Goal: Communication & Community: Answer question/provide support

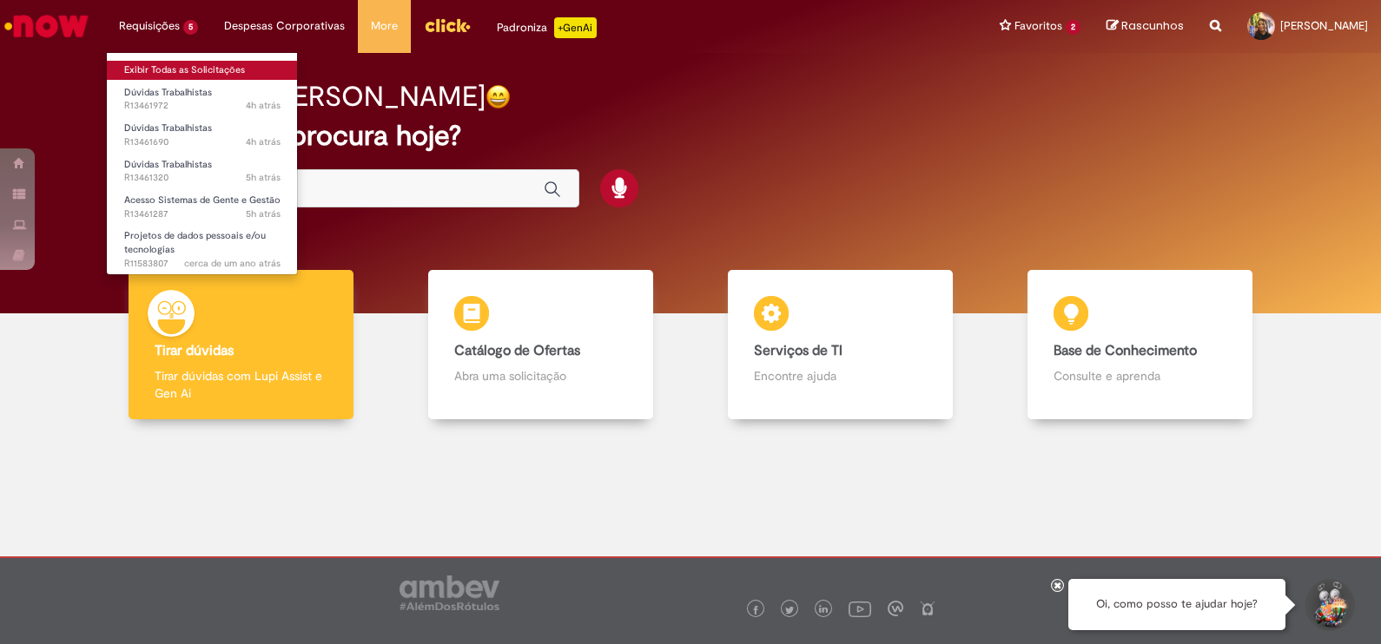
click at [217, 62] on link "Exibir Todas as Solicitações" at bounding box center [202, 70] width 191 height 19
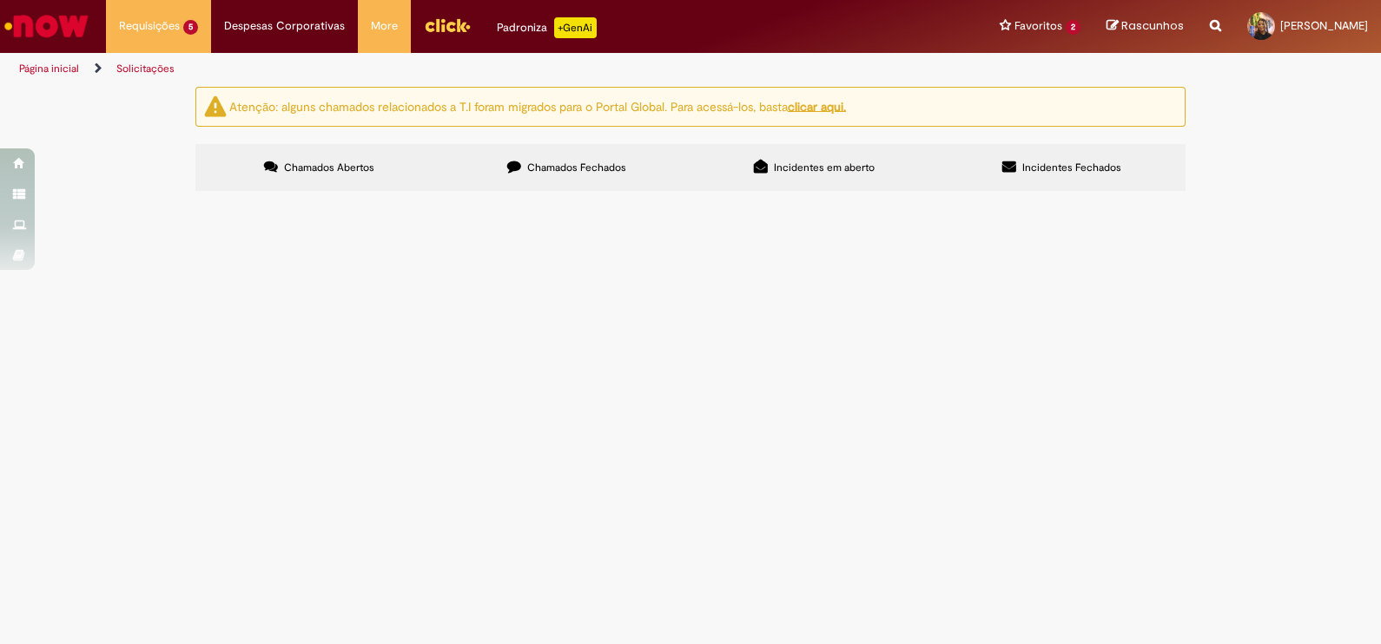
click at [0, 0] on span "Olá, bom dia! Espero que esteja bem. Venho por meio deste solicitar que dupliqu…" at bounding box center [0, 0] width 0 height 0
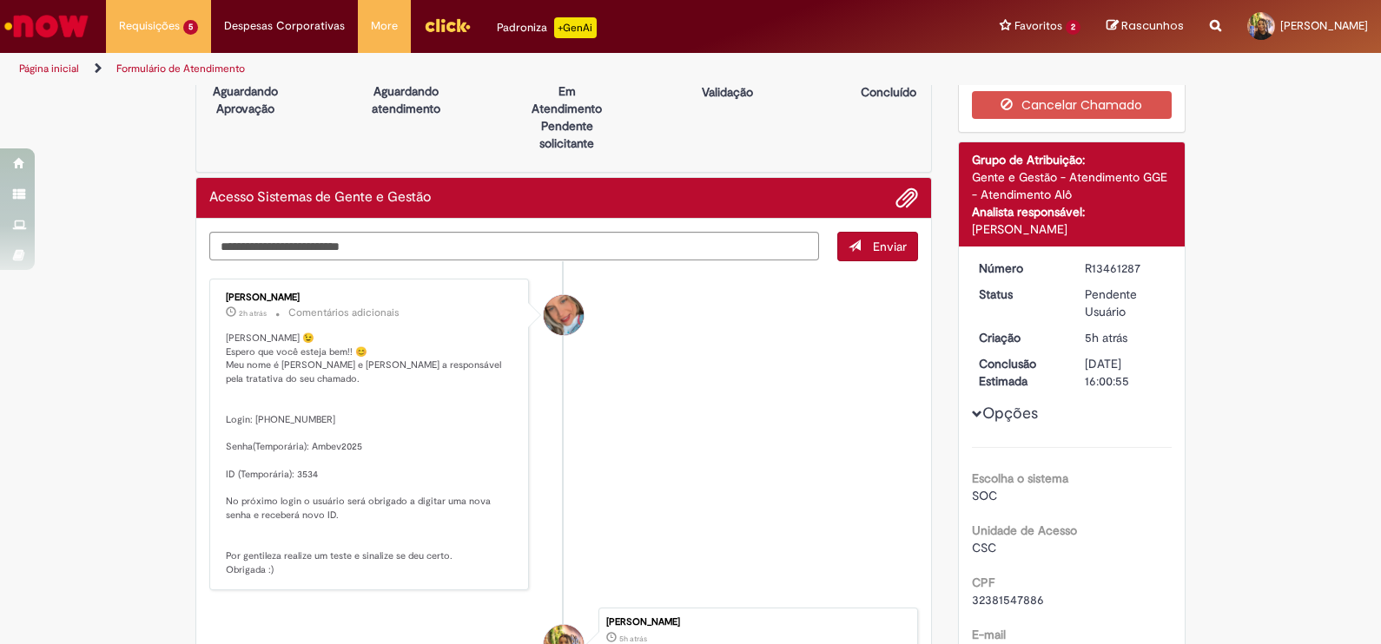
scroll to position [45, 0]
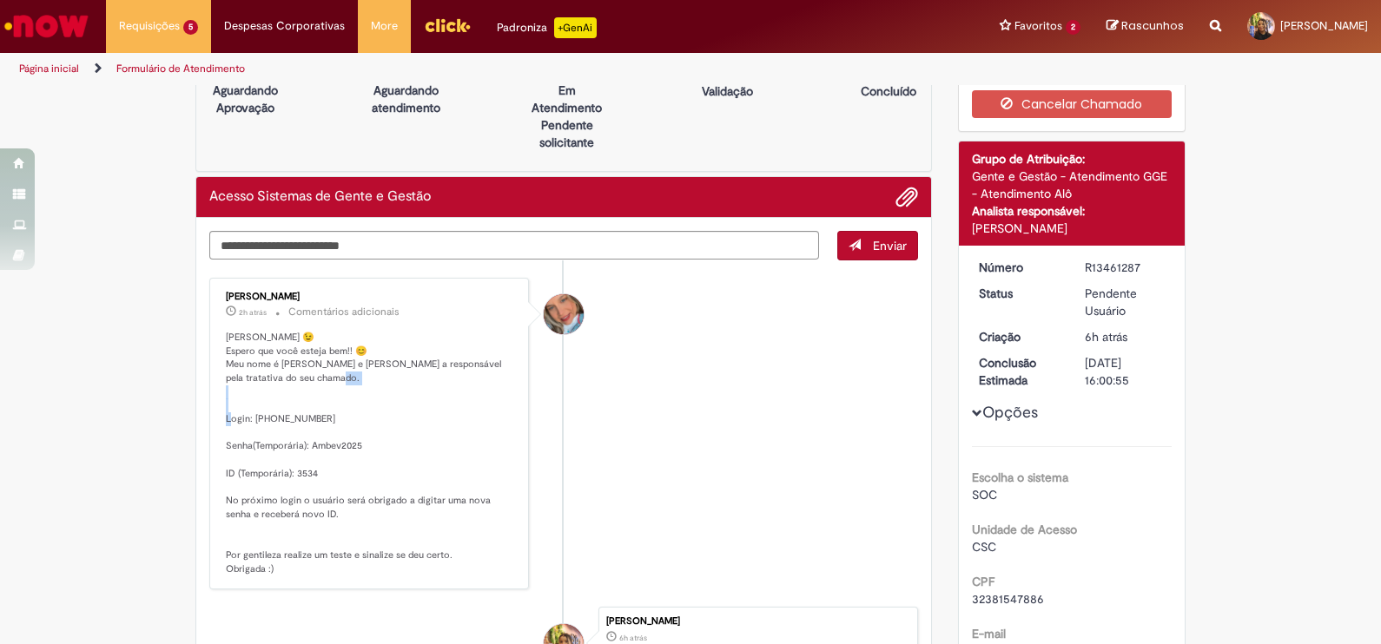
drag, startPoint x: 248, startPoint y: 417, endPoint x: 300, endPoint y: 413, distance: 52.2
click at [300, 413] on p "[PERSON_NAME] 😉 Espero que você esteja bem!! 😊 Meu nome é [PERSON_NAME] e [PERS…" at bounding box center [370, 454] width 289 height 246
click at [297, 413] on p "[PERSON_NAME] 😉 Espero que você esteja bem!! 😊 Meu nome é [PERSON_NAME] e [PERS…" at bounding box center [370, 454] width 289 height 246
click at [254, 416] on p "[PERSON_NAME] 😉 Espero que você esteja bem!! 😊 Meu nome é [PERSON_NAME] e [PERS…" at bounding box center [370, 454] width 289 height 246
drag, startPoint x: 246, startPoint y: 417, endPoint x: 296, endPoint y: 413, distance: 50.6
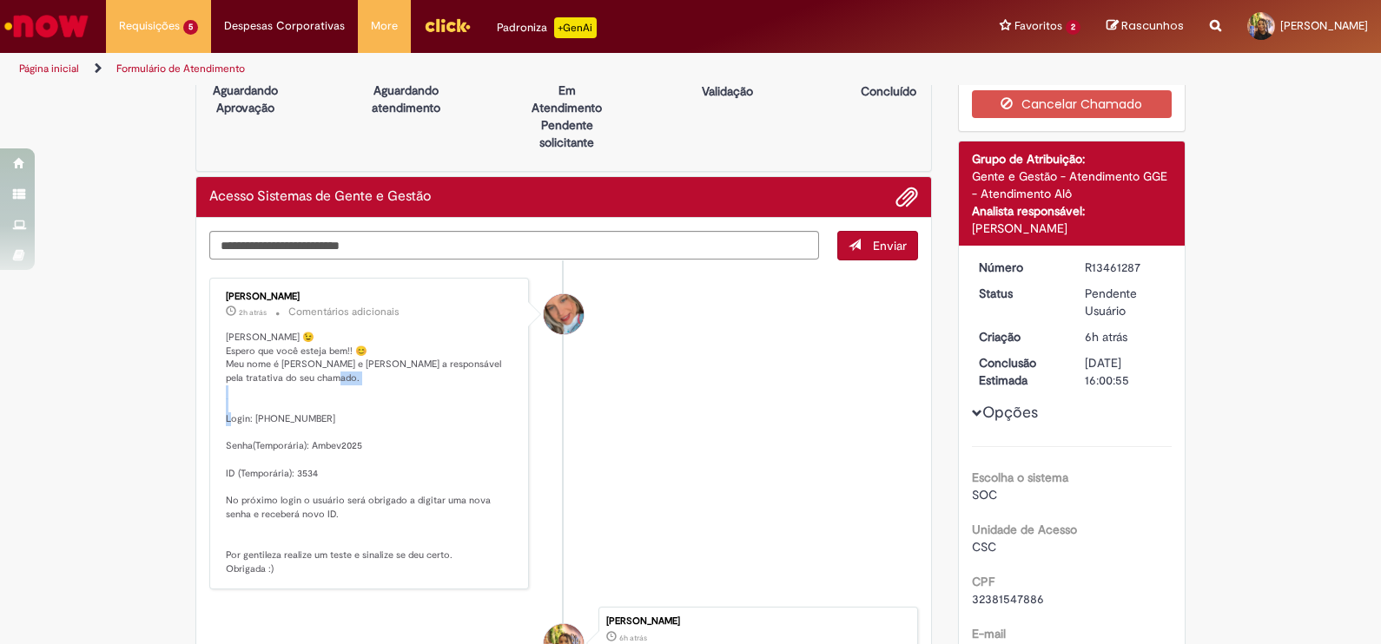
click at [296, 413] on p "[PERSON_NAME] 😉 Espero que você esteja bem!! 😊 Meu nome é [PERSON_NAME] e [PERS…" at bounding box center [370, 454] width 289 height 246
copy p "842237"
drag, startPoint x: 356, startPoint y: 451, endPoint x: 300, endPoint y: 443, distance: 57.0
click at [300, 443] on p "[PERSON_NAME] 😉 Espero que você esteja bem!! 😊 Meu nome é [PERSON_NAME] e [PERS…" at bounding box center [370, 454] width 289 height 246
copy p "mbev2025"
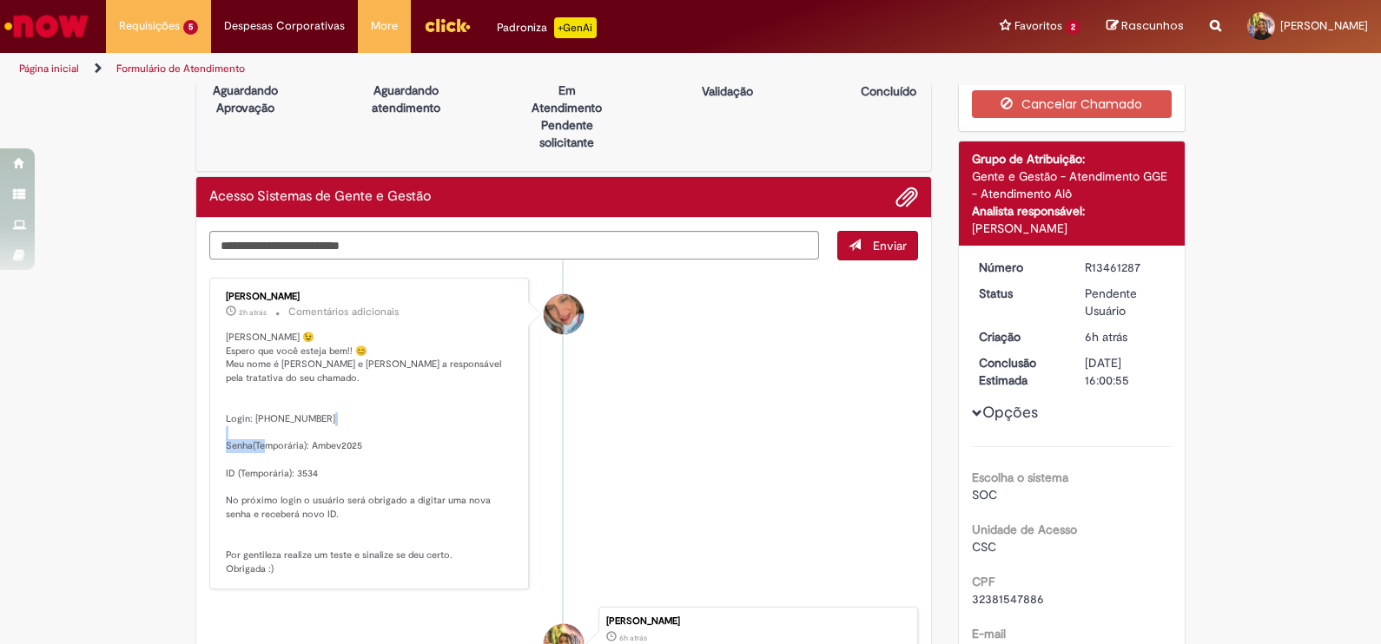
copy p "mbev2025"
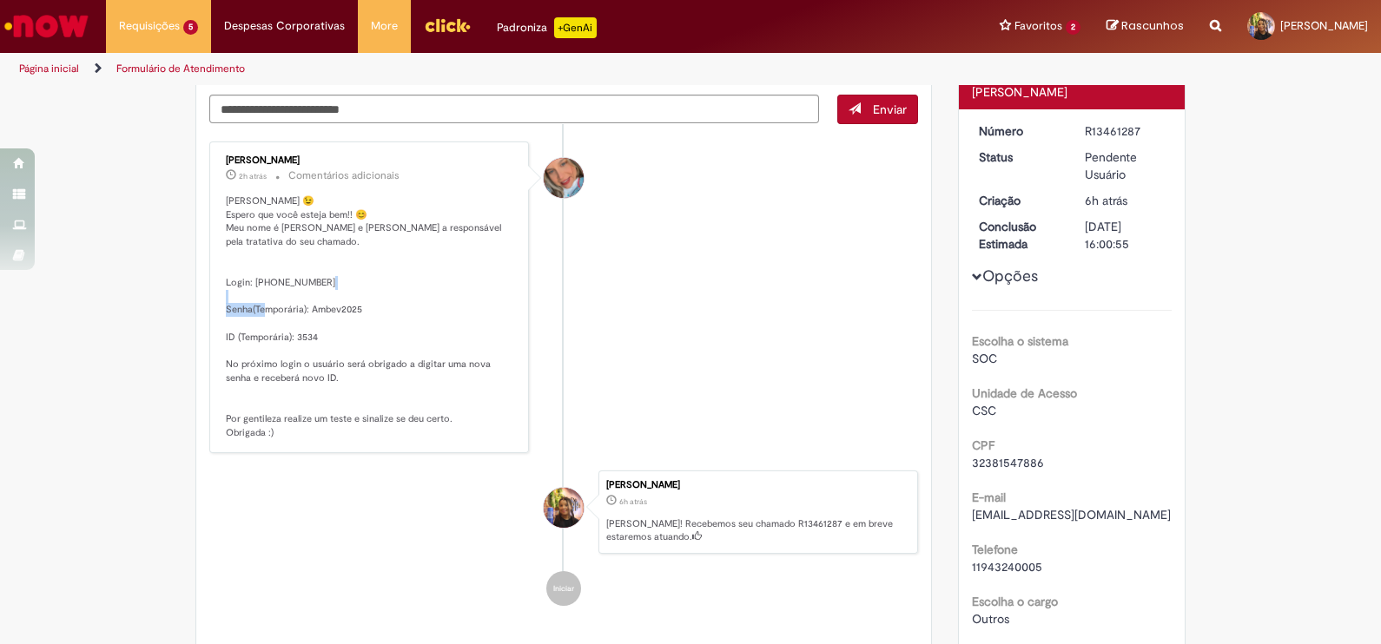
scroll to position [279, 0]
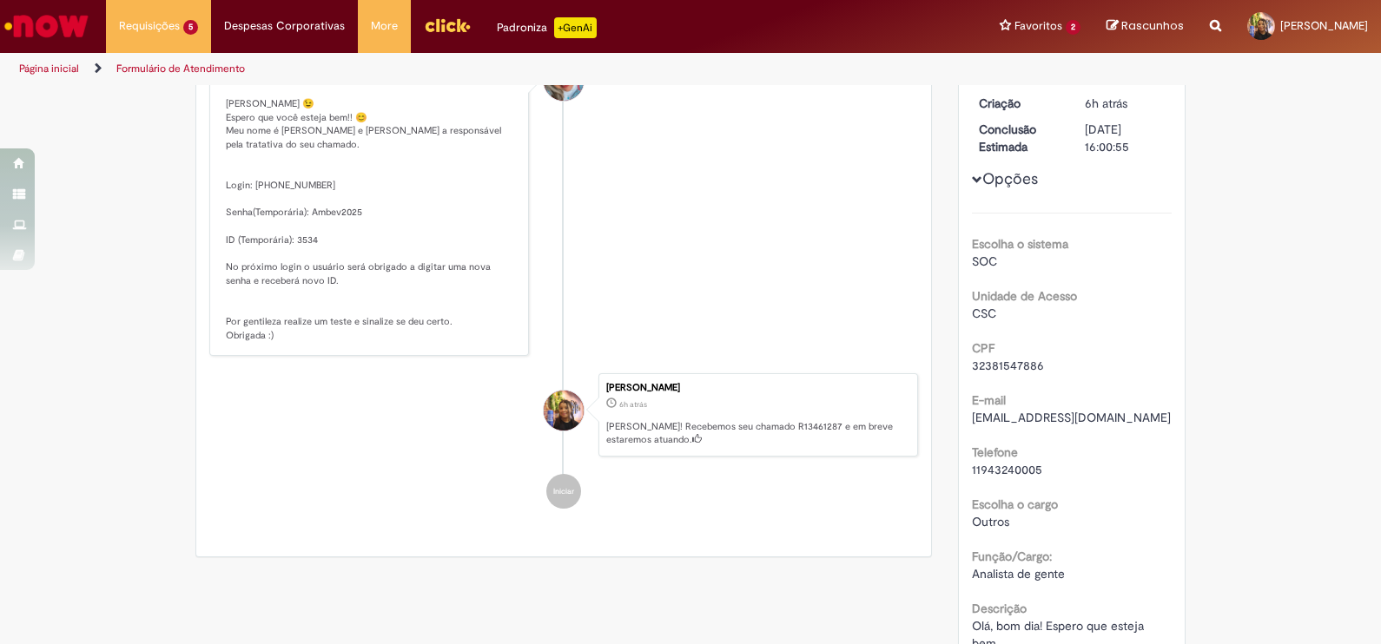
click at [664, 317] on li "[PERSON_NAME] 2h atrás 2 horas atrás Comentários adicionais [PERSON_NAME] 😉 Esp…" at bounding box center [563, 200] width 709 height 313
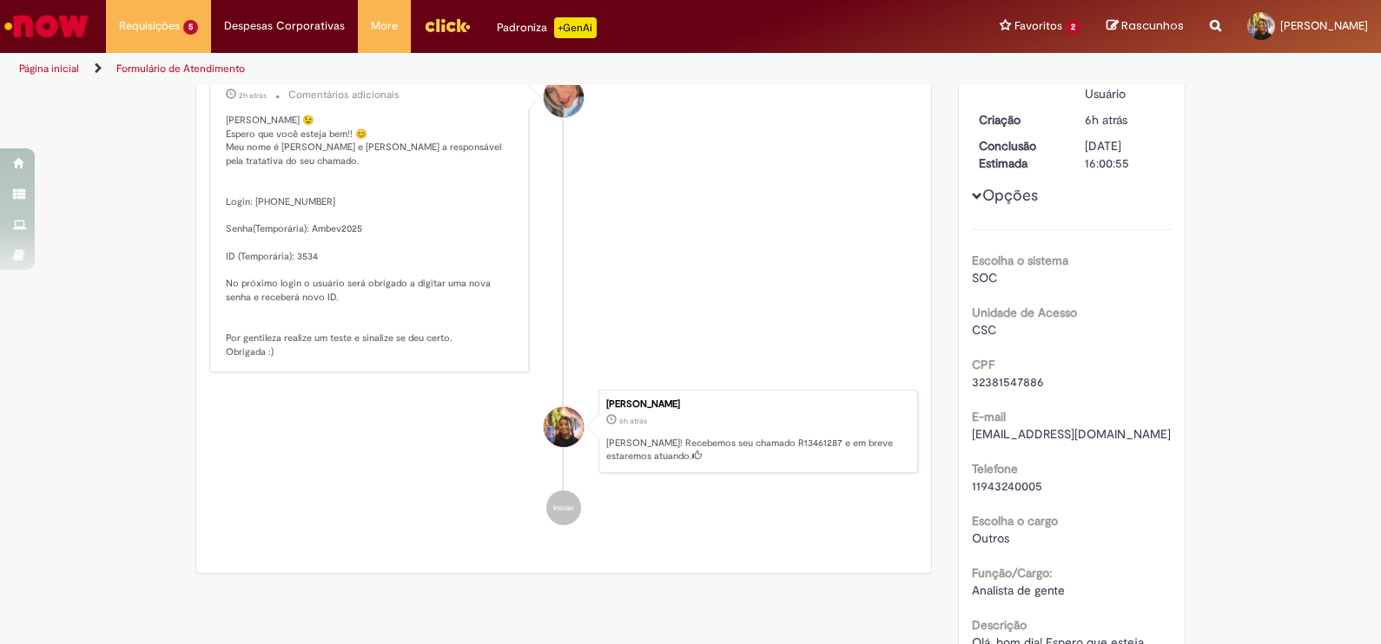
scroll to position [254, 0]
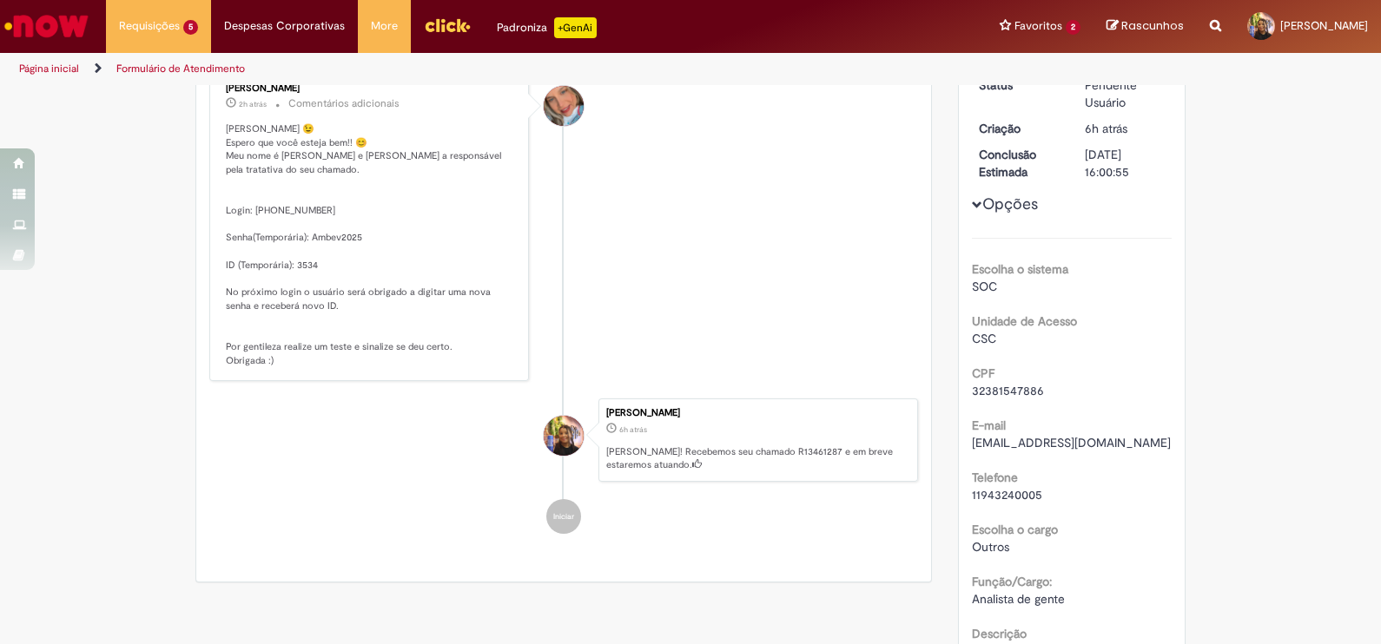
click at [653, 334] on li "[PERSON_NAME] 2h atrás 2 horas atrás Comentários adicionais [PERSON_NAME] 😉 Esp…" at bounding box center [563, 225] width 709 height 313
drag, startPoint x: 302, startPoint y: 235, endPoint x: 366, endPoint y: 234, distance: 63.4
click at [366, 234] on p "[PERSON_NAME] 😉 Espero que você esteja bem!! 😊 Meu nome é [PERSON_NAME] e [PERS…" at bounding box center [370, 245] width 289 height 246
copy p "bev2025"
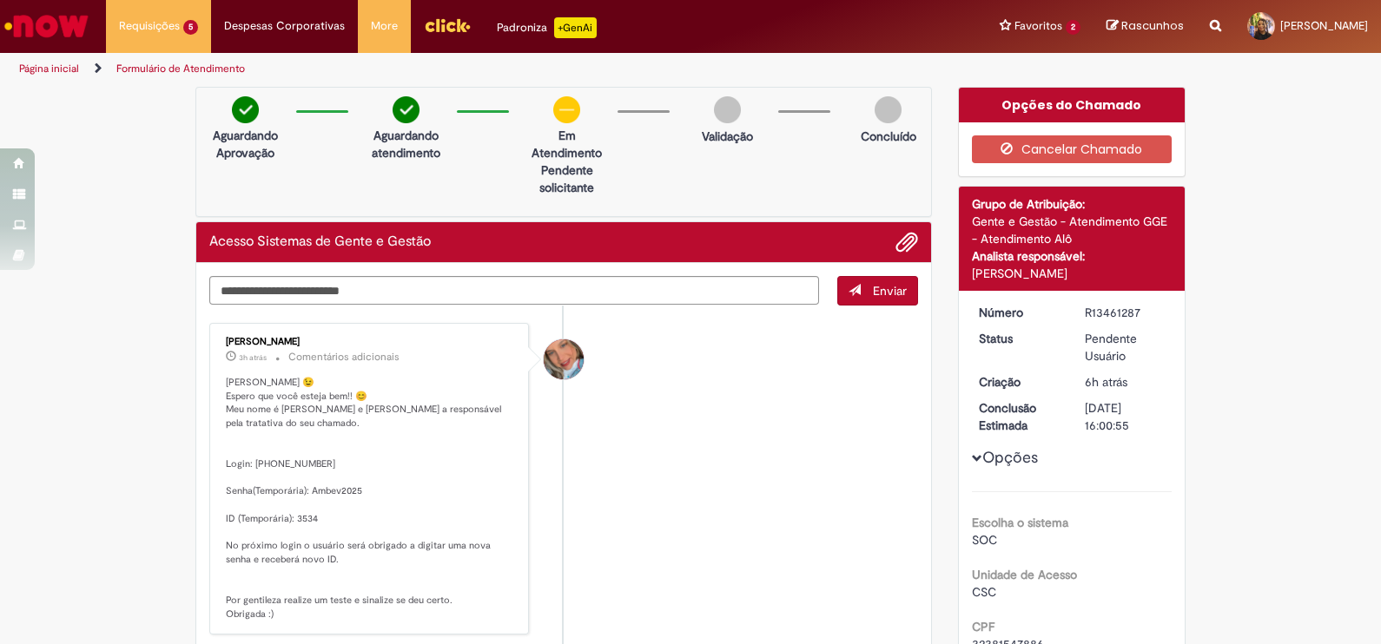
drag, startPoint x: 599, startPoint y: 327, endPoint x: 595, endPoint y: 318, distance: 10.5
click at [598, 326] on li "[PERSON_NAME] 3h atrás 3 horas atrás Comentários adicionais [PERSON_NAME] 😉 Esp…" at bounding box center [563, 479] width 709 height 313
click at [578, 297] on textarea "Digite sua mensagem aqui..." at bounding box center [514, 291] width 610 height 30
paste textarea "*"
click at [547, 293] on textarea "Digite sua mensagem aqui..." at bounding box center [514, 291] width 610 height 30
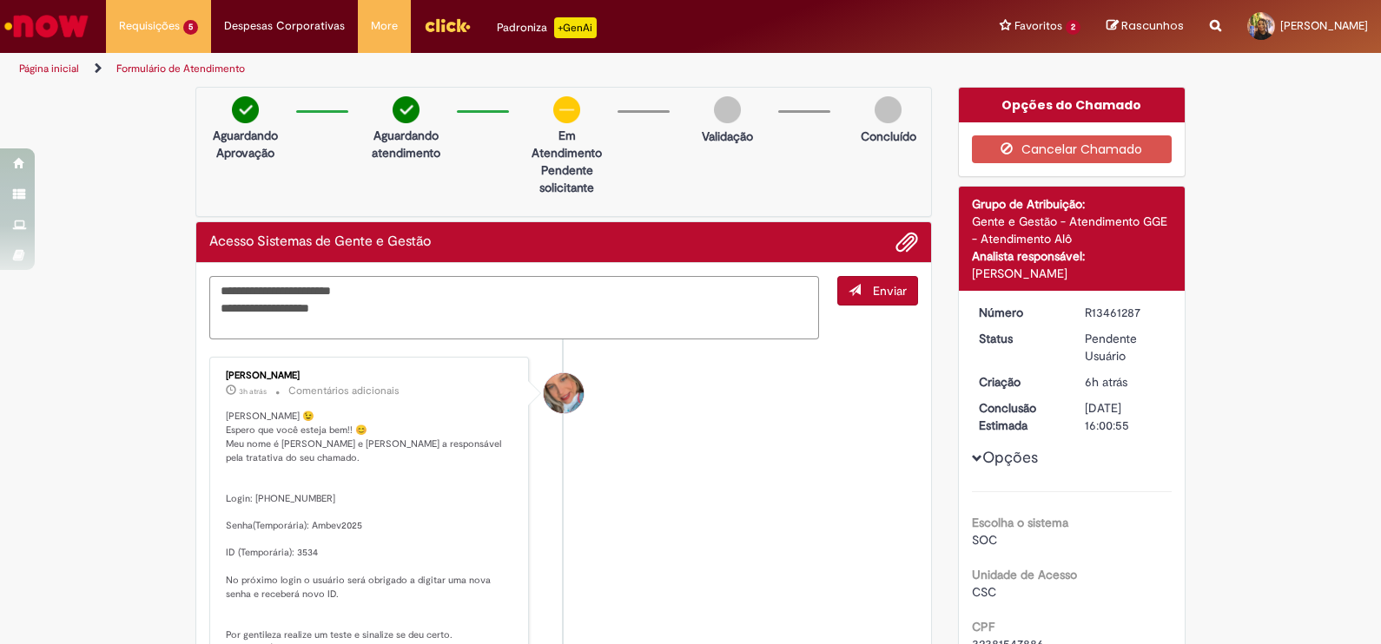
paste textarea "Digite sua mensagem aqui..."
type textarea "**********"
click at [899, 247] on span "Adicionar anexos" at bounding box center [906, 243] width 21 height 21
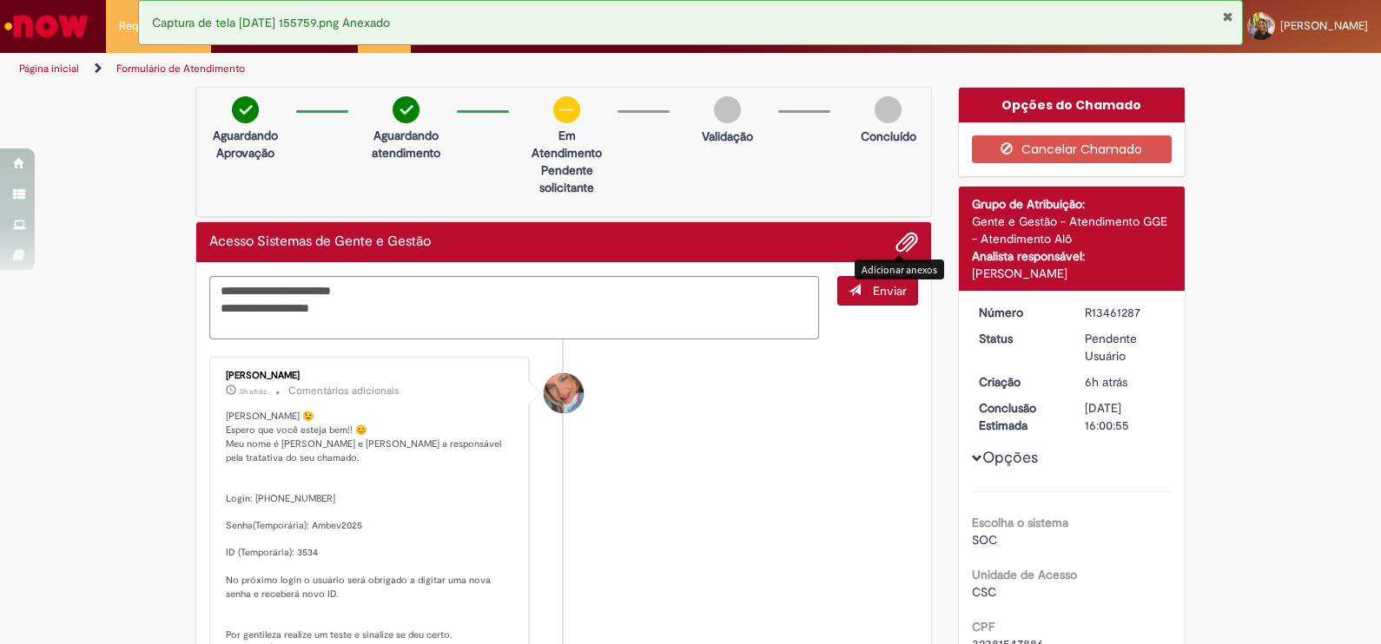
scroll to position [88, 0]
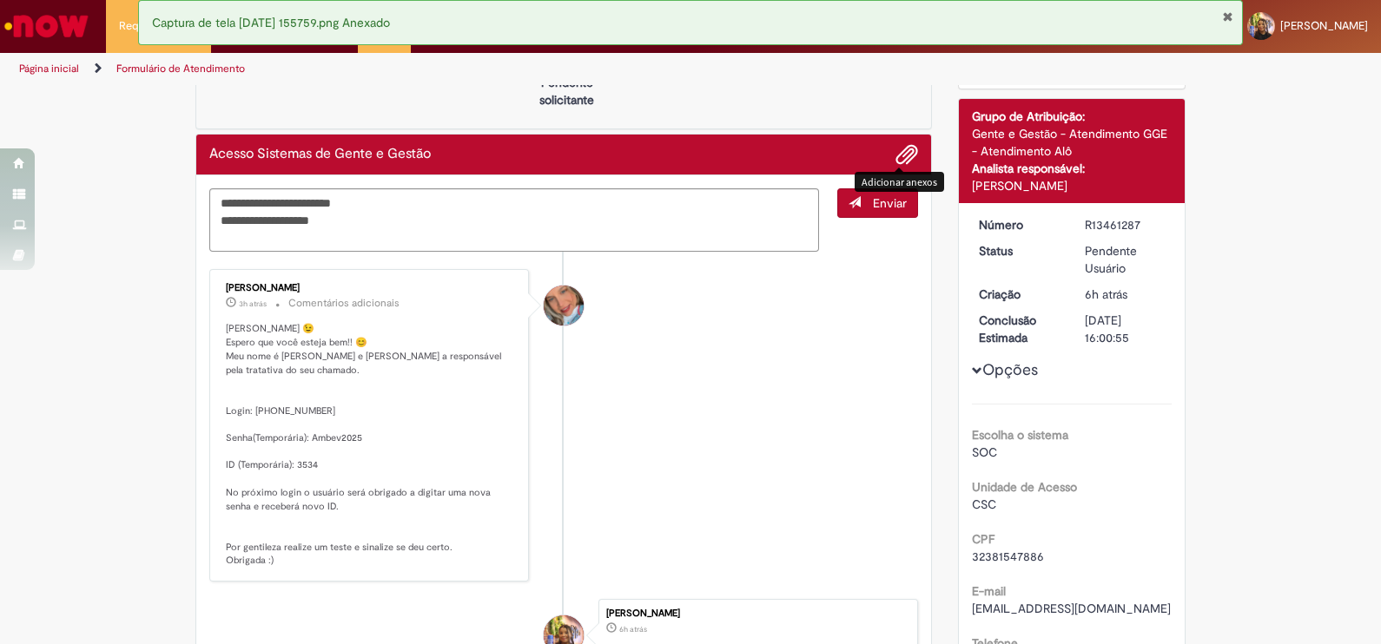
click at [849, 202] on span "submit" at bounding box center [855, 202] width 12 height 12
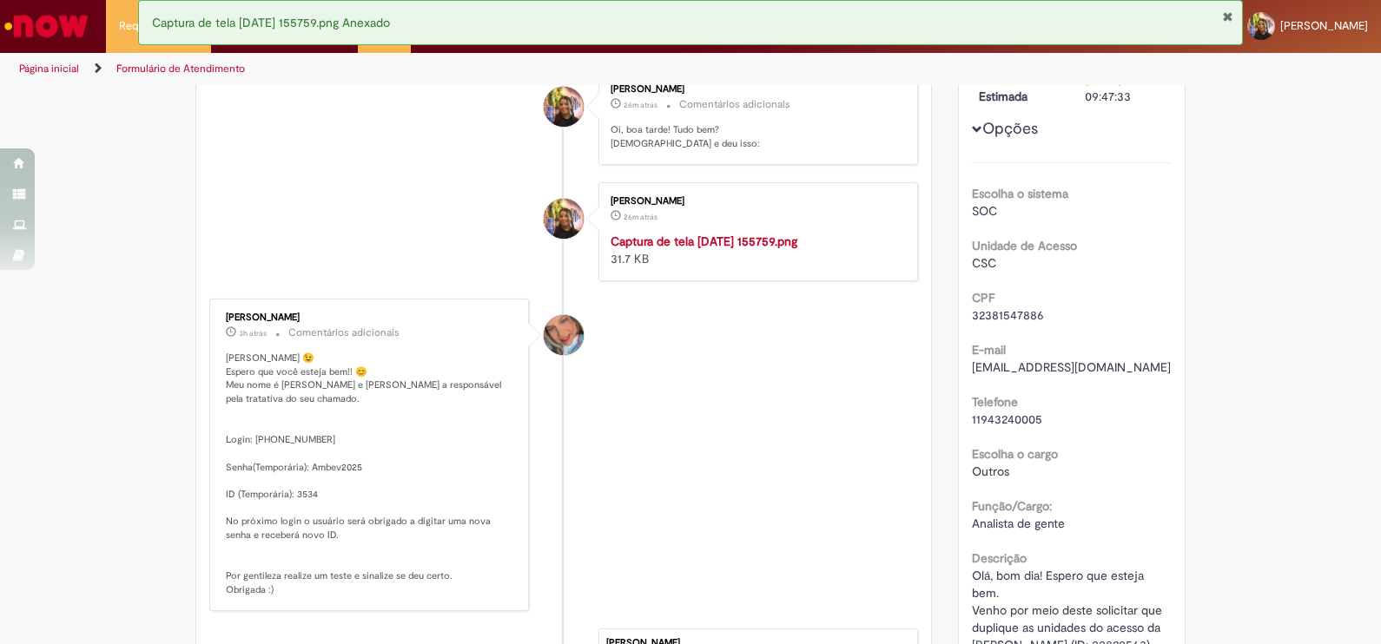
scroll to position [0, 0]
